Goal: Navigation & Orientation: Find specific page/section

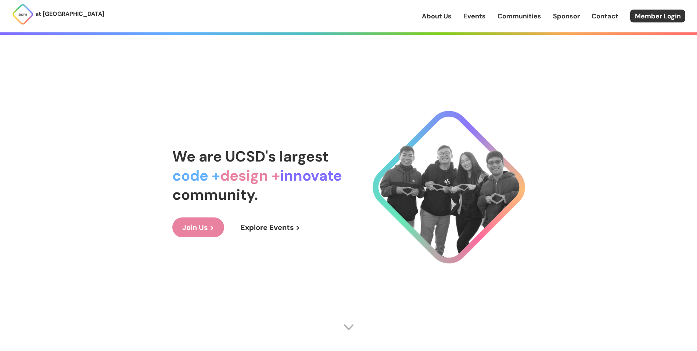
click at [485, 18] on link "Events" at bounding box center [474, 16] width 22 height 10
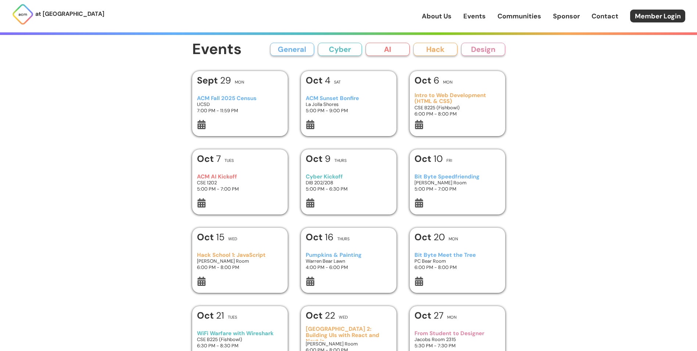
click at [390, 48] on button "AI" at bounding box center [388, 49] width 44 height 13
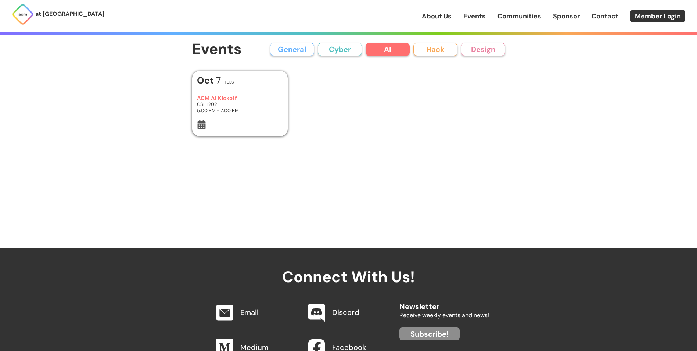
click at [379, 49] on button "AI" at bounding box center [388, 49] width 44 height 13
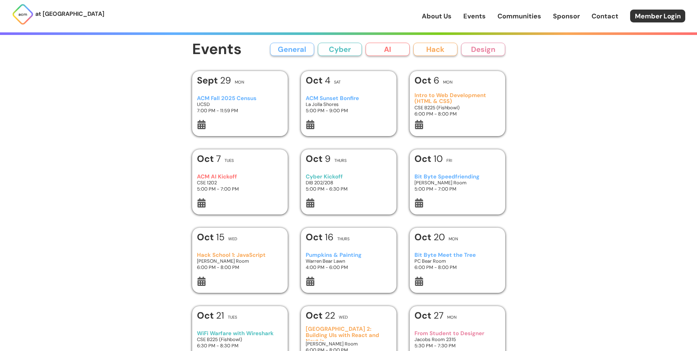
click at [379, 49] on button "AI" at bounding box center [388, 49] width 44 height 13
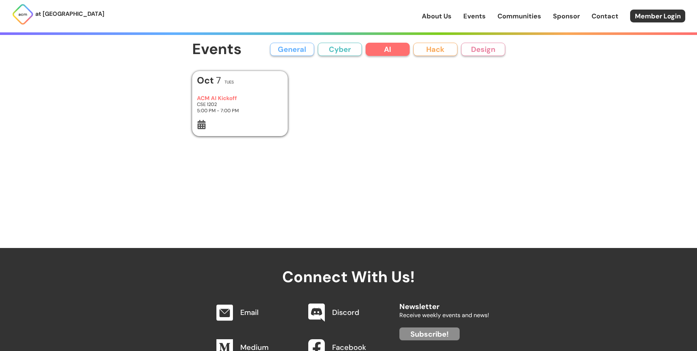
click at [208, 78] on b "Oct" at bounding box center [206, 80] width 19 height 12
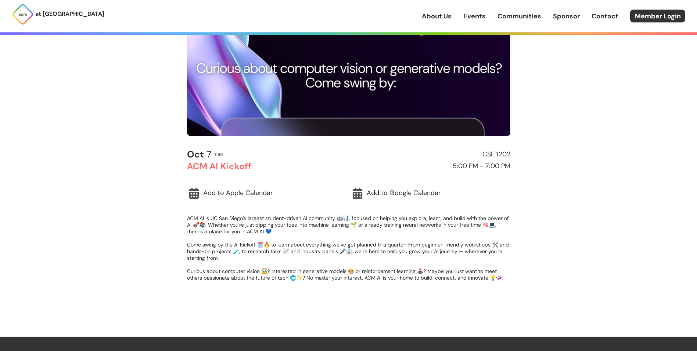
scroll to position [122, 0]
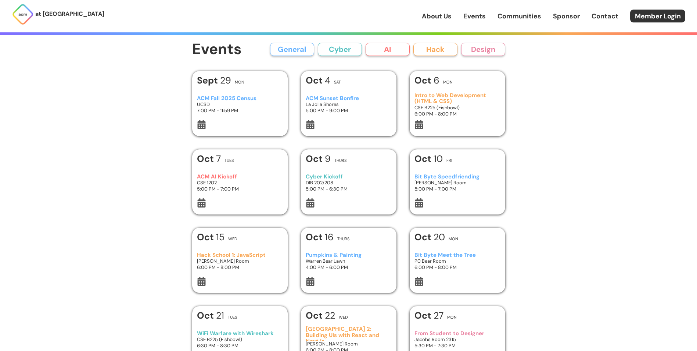
click at [302, 50] on button "General" at bounding box center [292, 49] width 44 height 13
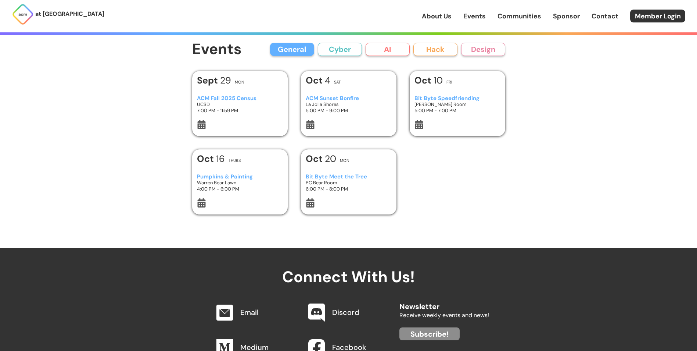
click at [302, 50] on button "General" at bounding box center [292, 49] width 44 height 13
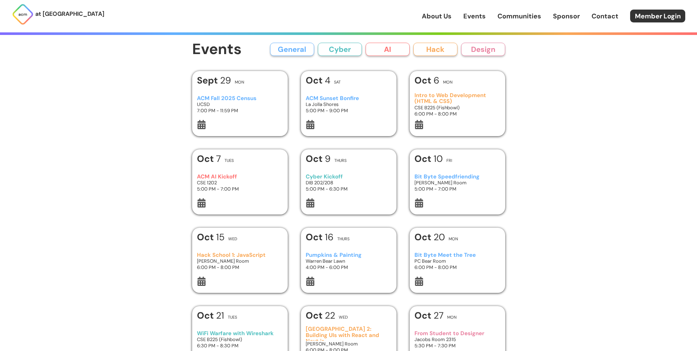
click at [302, 50] on button "General" at bounding box center [292, 49] width 44 height 13
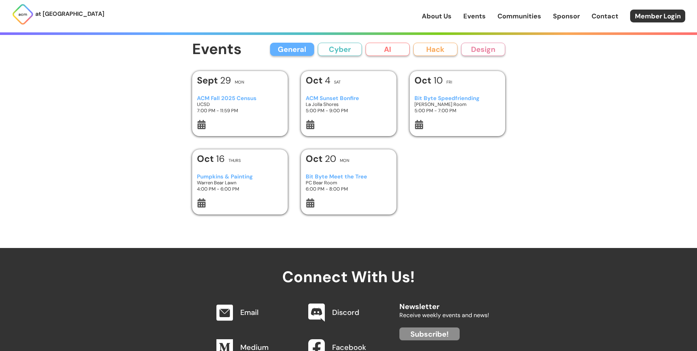
click at [302, 50] on button "General" at bounding box center [292, 49] width 44 height 13
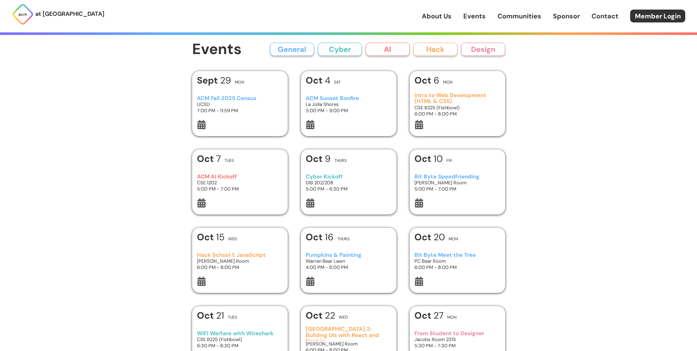
click at [423, 182] on h3 "[PERSON_NAME] Room" at bounding box center [457, 182] width 86 height 6
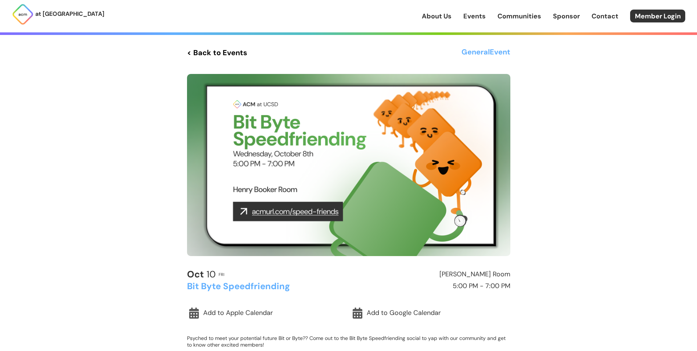
click at [292, 213] on img at bounding box center [348, 165] width 323 height 182
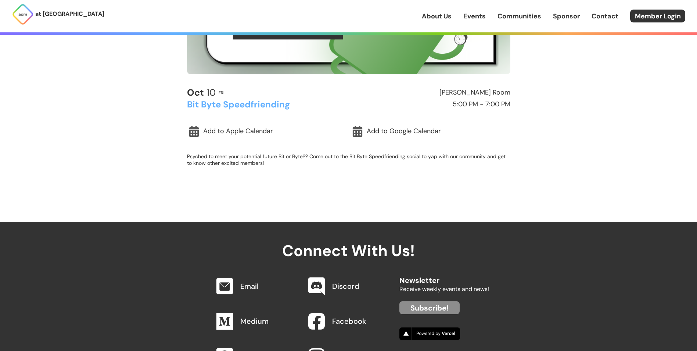
scroll to position [184, 0]
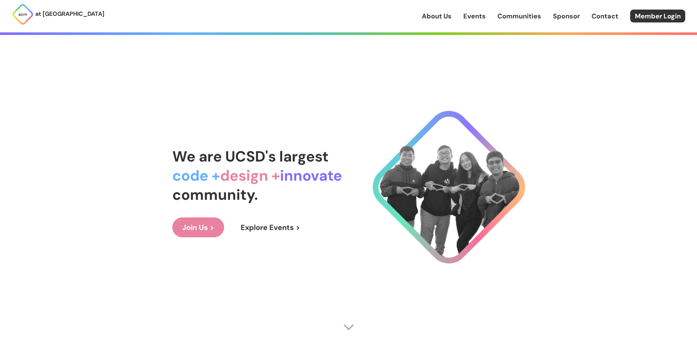
click at [184, 225] on link "Join Us >" at bounding box center [198, 227] width 52 height 20
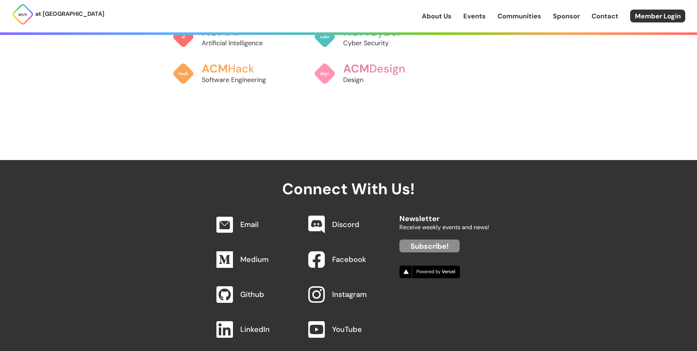
scroll to position [768, 0]
